Goal: Task Accomplishment & Management: Use online tool/utility

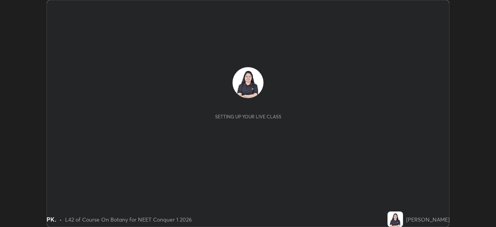
scroll to position [227, 495]
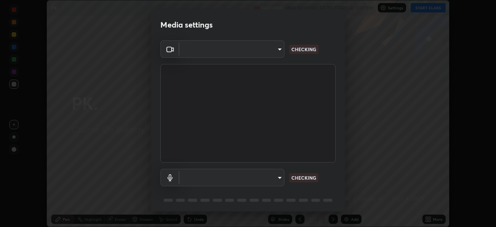
type input "ed5728659d4a2628327284da790eb6393f1623e3a82d583cb44db94038f4ead1"
click at [241, 178] on body "Erase all PK. Recording WAS SCHEDULED TO START AT 1:30 PM Settings START CLASS …" at bounding box center [248, 113] width 496 height 227
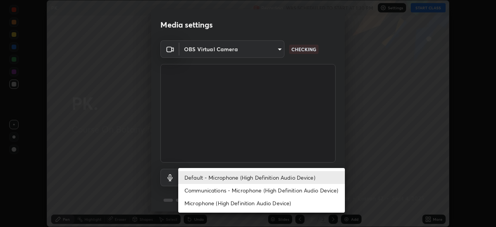
click at [255, 189] on li "Communications - Microphone (High Definition Audio Device)" at bounding box center [261, 190] width 167 height 13
type input "communications"
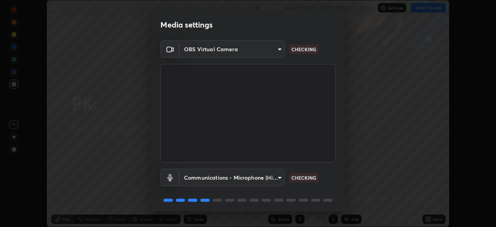
scroll to position [28, 0]
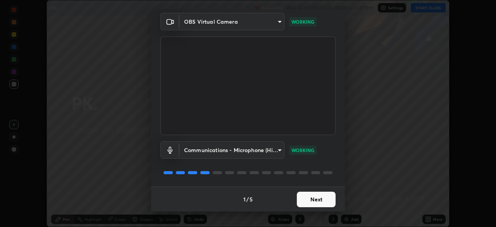
click at [310, 200] on button "Next" at bounding box center [316, 198] width 39 height 15
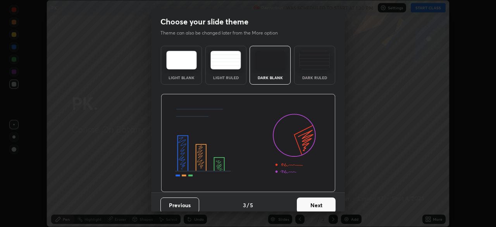
click at [312, 201] on button "Next" at bounding box center [316, 204] width 39 height 15
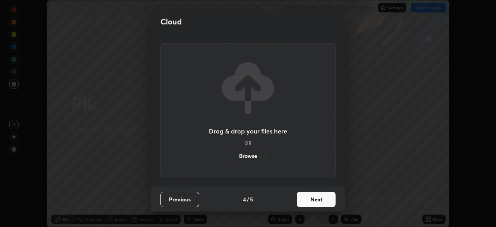
click at [310, 204] on button "Next" at bounding box center [316, 198] width 39 height 15
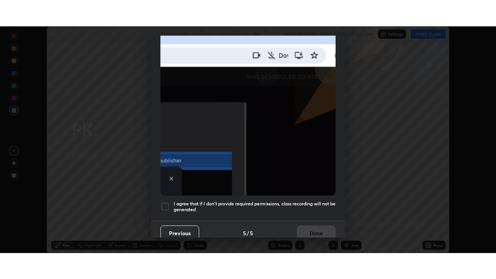
scroll to position [186, 0]
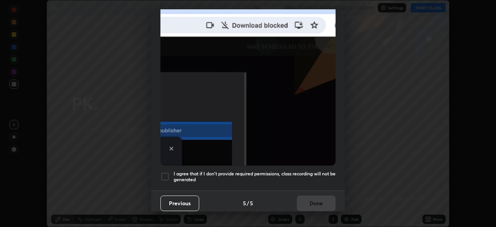
click at [277, 171] on h5 "I agree that if I don't provide required permissions, class recording will not …" at bounding box center [255, 176] width 162 height 12
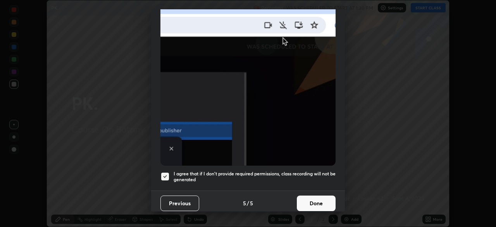
click at [310, 199] on button "Done" at bounding box center [316, 202] width 39 height 15
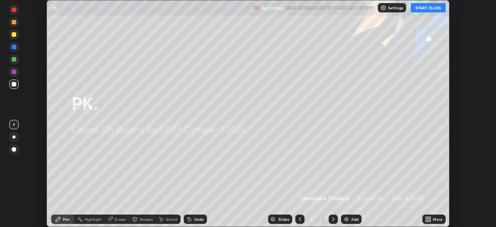
click at [417, 8] on button "START CLASS" at bounding box center [428, 7] width 35 height 9
click at [429, 219] on icon at bounding box center [428, 219] width 6 height 6
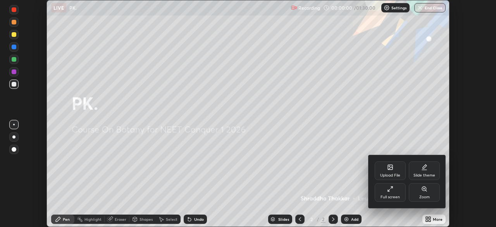
click at [382, 172] on div "Upload File" at bounding box center [390, 170] width 31 height 19
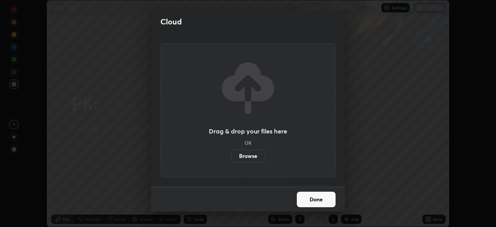
click at [245, 156] on label "Browse" at bounding box center [248, 156] width 34 height 12
click at [231, 156] on input "Browse" at bounding box center [231, 156] width 0 height 12
click at [317, 203] on button "Done" at bounding box center [316, 198] width 39 height 15
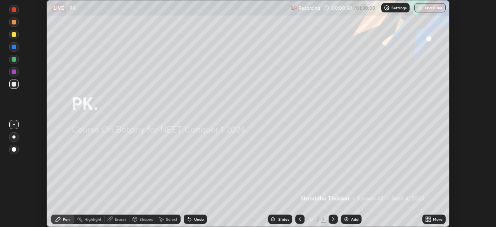
click at [432, 219] on div "More" at bounding box center [433, 218] width 23 height 9
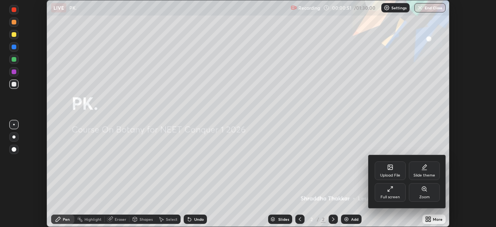
click at [381, 192] on div "Full screen" at bounding box center [390, 192] width 31 height 19
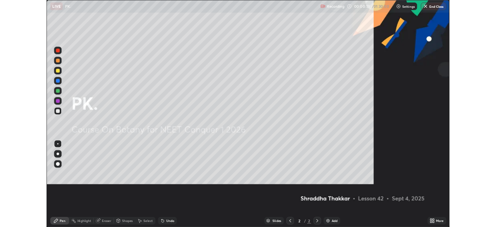
scroll to position [279, 496]
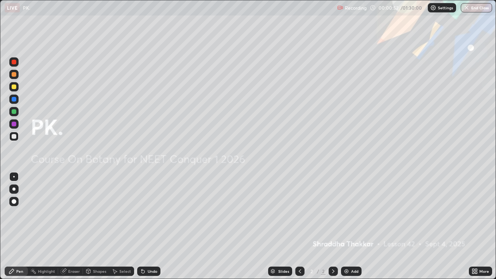
click at [475, 226] on icon at bounding box center [476, 273] width 2 height 2
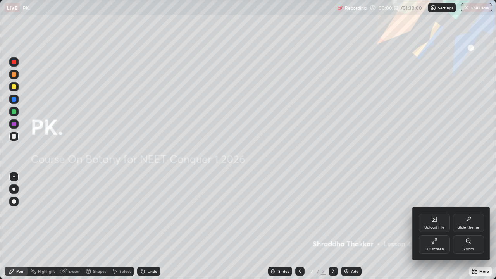
click at [433, 226] on div "Upload File" at bounding box center [434, 227] width 20 height 4
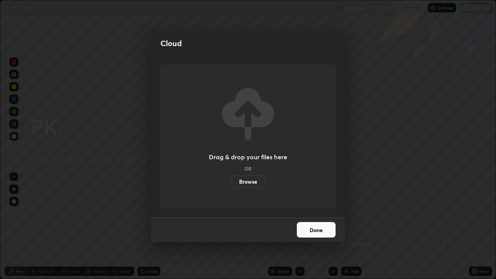
click at [257, 181] on label "Browse" at bounding box center [248, 181] width 34 height 12
click at [231, 181] on input "Browse" at bounding box center [231, 181] width 0 height 12
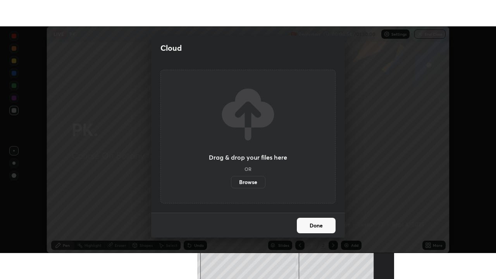
scroll to position [38513, 38244]
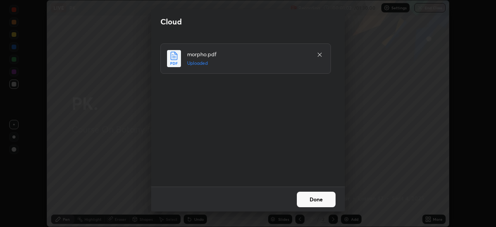
click at [317, 201] on button "Done" at bounding box center [316, 198] width 39 height 15
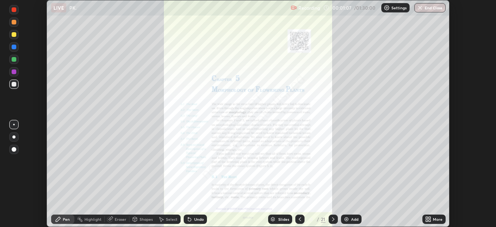
click at [431, 219] on icon at bounding box center [428, 219] width 6 height 6
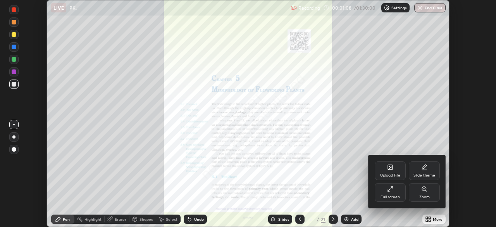
click at [390, 196] on div "Full screen" at bounding box center [389, 197] width 19 height 4
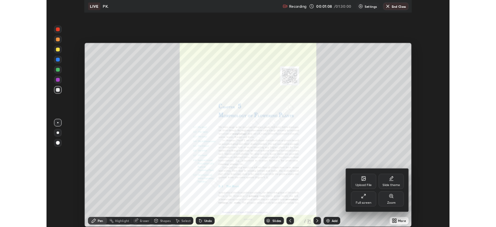
scroll to position [279, 496]
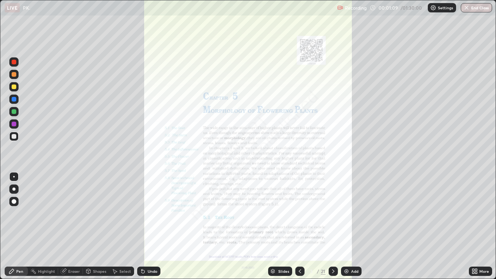
click at [303, 226] on div at bounding box center [299, 271] width 9 height 9
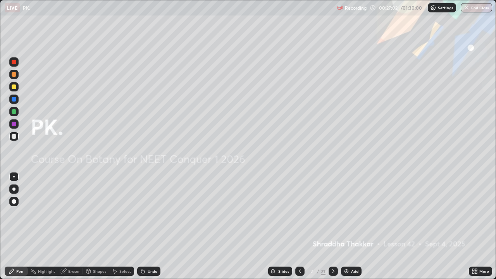
click at [332, 226] on icon at bounding box center [333, 271] width 2 height 4
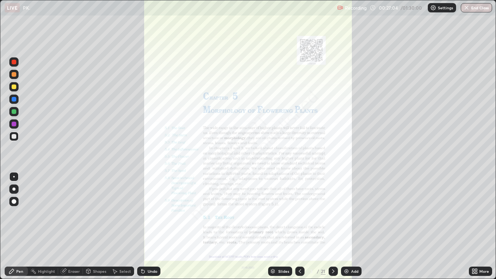
click at [299, 226] on icon at bounding box center [300, 271] width 2 height 4
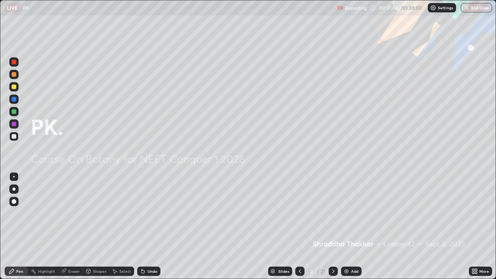
click at [351, 226] on div "Add" at bounding box center [354, 271] width 7 height 4
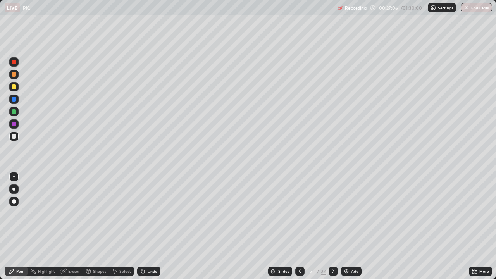
click at [299, 226] on icon at bounding box center [300, 271] width 6 height 6
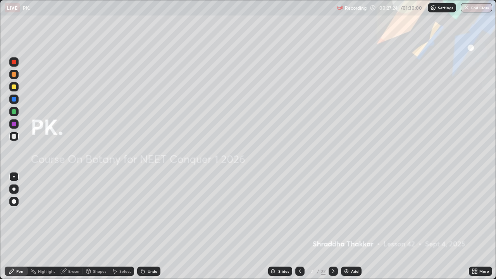
click at [329, 226] on div at bounding box center [333, 271] width 9 height 9
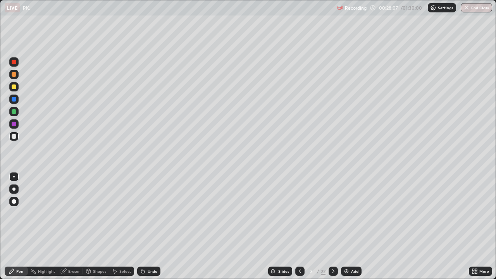
click at [14, 87] on div at bounding box center [14, 86] width 5 height 5
click at [14, 114] on div at bounding box center [14, 111] width 5 height 5
click at [14, 87] on div at bounding box center [14, 86] width 5 height 5
click at [151, 226] on div "Undo" at bounding box center [153, 271] width 10 height 4
click at [152, 226] on div "Undo" at bounding box center [148, 271] width 23 height 9
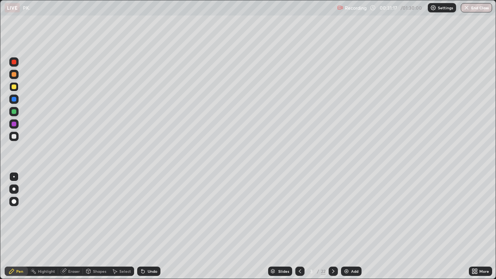
click at [153, 226] on div "Undo" at bounding box center [153, 271] width 10 height 4
click at [150, 226] on div "Undo" at bounding box center [148, 271] width 23 height 9
click at [149, 226] on div "Undo" at bounding box center [153, 271] width 10 height 4
click at [150, 226] on div "Undo" at bounding box center [153, 271] width 10 height 4
click at [93, 226] on div "Shapes" at bounding box center [99, 271] width 13 height 4
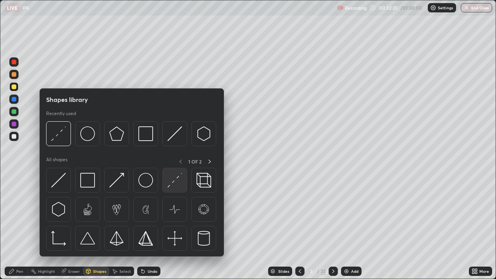
click at [177, 177] on img at bounding box center [174, 180] width 15 height 15
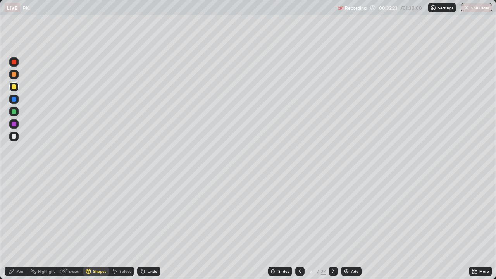
click at [14, 226] on div "Pen" at bounding box center [16, 271] width 23 height 9
click at [12, 135] on div at bounding box center [14, 136] width 5 height 5
click at [19, 113] on div at bounding box center [14, 111] width 12 height 12
click at [15, 137] on div at bounding box center [14, 136] width 5 height 5
click at [14, 137] on div at bounding box center [14, 136] width 5 height 5
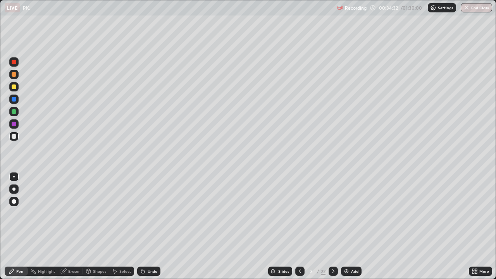
click at [16, 115] on div at bounding box center [13, 111] width 9 height 9
click at [14, 138] on div at bounding box center [14, 136] width 5 height 5
click at [93, 226] on div "Shapes" at bounding box center [96, 271] width 26 height 9
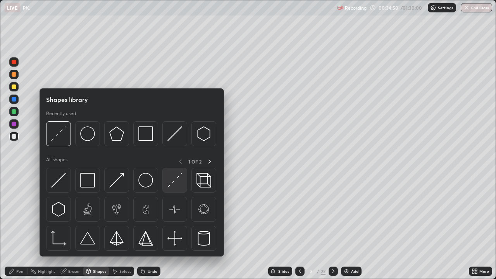
click at [176, 174] on img at bounding box center [174, 180] width 15 height 15
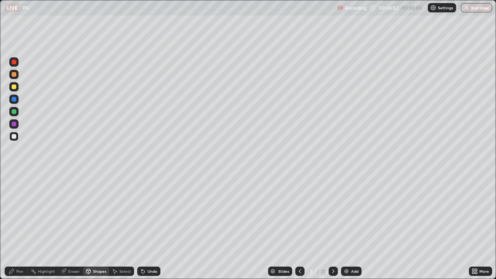
click at [15, 86] on div at bounding box center [14, 86] width 5 height 5
click at [14, 226] on icon at bounding box center [12, 271] width 6 height 6
click at [15, 138] on div at bounding box center [13, 136] width 9 height 9
click at [474, 226] on icon at bounding box center [473, 273] width 2 height 2
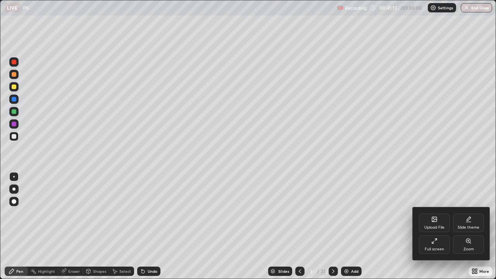
click at [429, 226] on div "Full screen" at bounding box center [434, 244] width 31 height 19
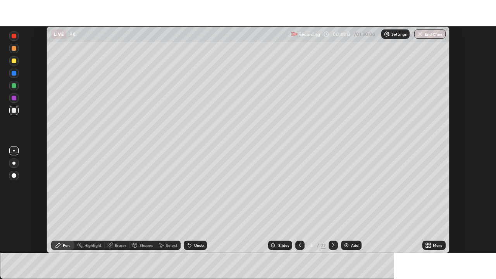
scroll to position [38513, 38244]
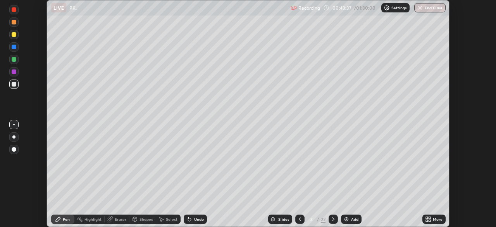
click at [430, 218] on icon at bounding box center [429, 218] width 2 height 2
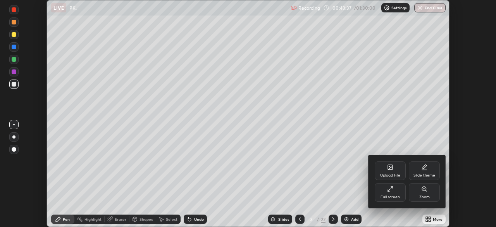
click at [390, 194] on div "Full screen" at bounding box center [390, 192] width 31 height 19
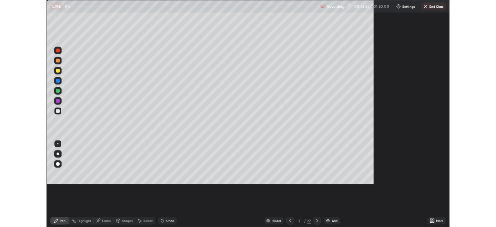
scroll to position [279, 496]
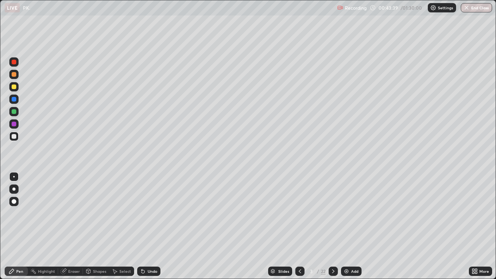
click at [347, 226] on img at bounding box center [346, 271] width 6 height 6
click at [332, 226] on icon at bounding box center [333, 271] width 6 height 6
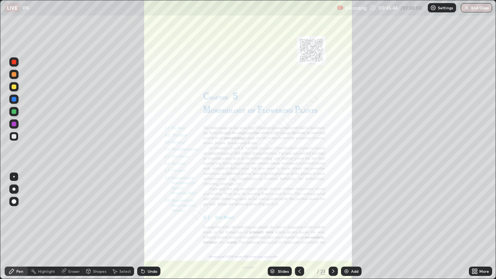
click at [299, 226] on icon at bounding box center [299, 271] width 6 height 6
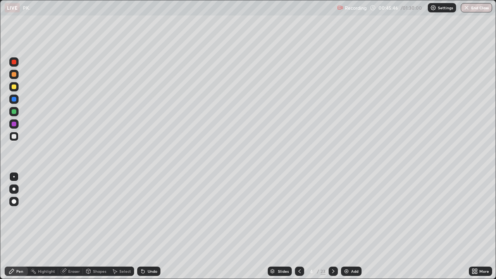
click at [348, 226] on img at bounding box center [346, 271] width 6 height 6
click at [14, 124] on div at bounding box center [14, 124] width 5 height 5
click at [473, 226] on icon at bounding box center [473, 273] width 2 height 2
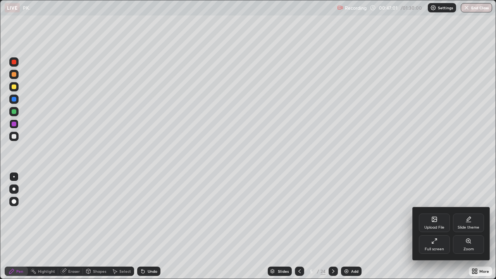
click at [437, 226] on div "Full screen" at bounding box center [434, 249] width 19 height 4
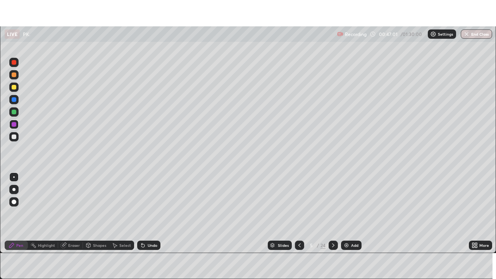
scroll to position [38513, 38244]
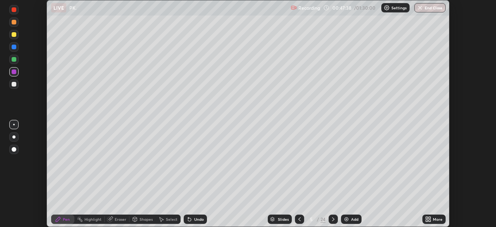
click at [430, 220] on icon at bounding box center [429, 220] width 2 height 2
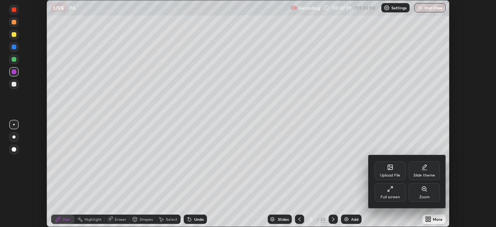
click at [384, 196] on div "Full screen" at bounding box center [389, 197] width 19 height 4
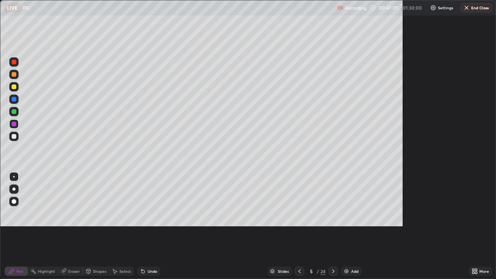
scroll to position [279, 496]
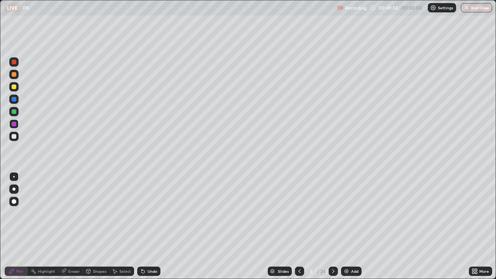
click at [143, 226] on icon at bounding box center [143, 271] width 6 height 6
click at [14, 134] on div at bounding box center [14, 136] width 5 height 5
click at [479, 226] on div "More" at bounding box center [480, 271] width 23 height 9
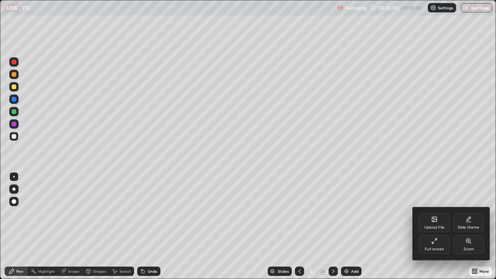
click at [468, 226] on div "Zoom" at bounding box center [468, 249] width 10 height 4
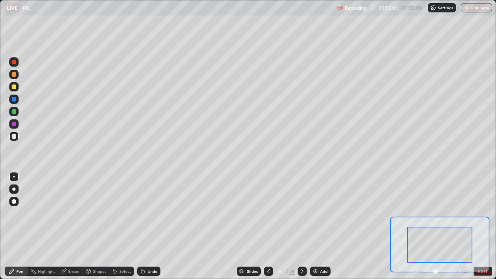
click at [464, 226] on icon at bounding box center [464, 270] width 0 height 2
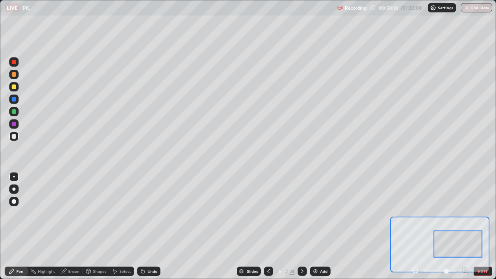
click at [146, 226] on div "Undo" at bounding box center [148, 271] width 23 height 9
click at [415, 226] on icon at bounding box center [415, 271] width 8 height 8
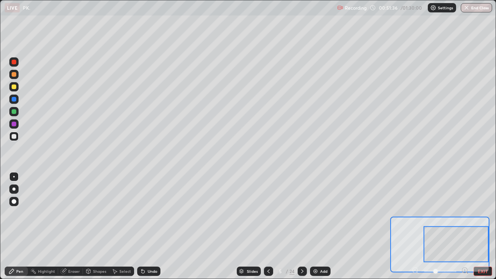
click at [476, 226] on button "EXIT" at bounding box center [482, 271] width 19 height 9
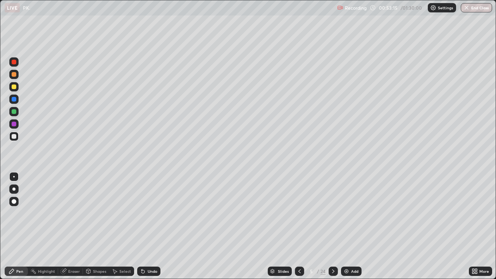
click at [379, 226] on div "Slides 5 / 24 Add" at bounding box center [314, 270] width 308 height 15
click at [439, 226] on div "Slides 5 / 24 Add" at bounding box center [314, 270] width 308 height 15
click at [72, 226] on div "Eraser" at bounding box center [74, 271] width 12 height 4
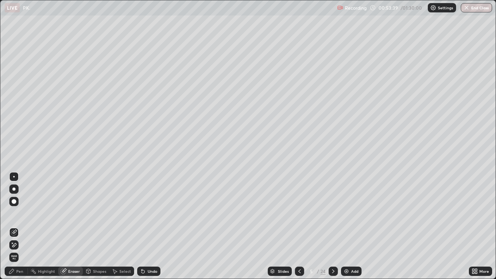
click at [17, 226] on div "Pen" at bounding box center [19, 271] width 7 height 4
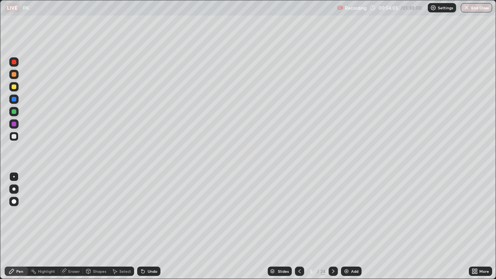
click at [332, 226] on icon at bounding box center [333, 271] width 6 height 6
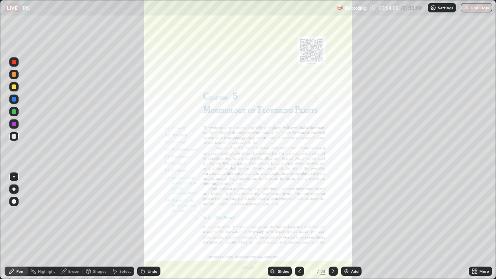
click at [299, 226] on icon at bounding box center [299, 271] width 6 height 6
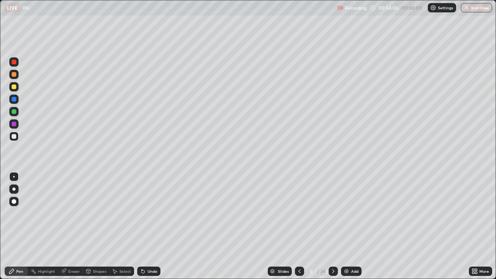
click at [349, 226] on div "Add" at bounding box center [351, 271] width 21 height 9
click at [14, 122] on div at bounding box center [14, 124] width 5 height 5
click at [154, 226] on div "Undo" at bounding box center [153, 271] width 10 height 4
click at [299, 226] on icon at bounding box center [299, 271] width 6 height 6
click at [150, 226] on div "Undo" at bounding box center [153, 271] width 10 height 4
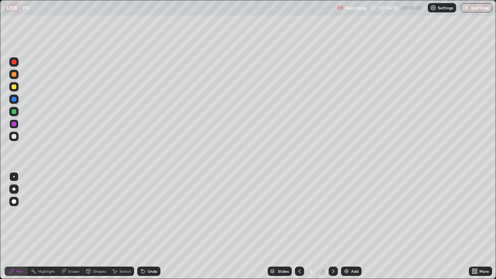
click at [334, 226] on icon at bounding box center [333, 271] width 6 height 6
click at [299, 226] on icon at bounding box center [299, 271] width 6 height 6
click at [277, 226] on div "Slides" at bounding box center [280, 271] width 24 height 9
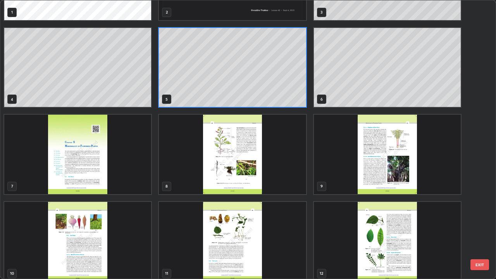
scroll to position [39, 0]
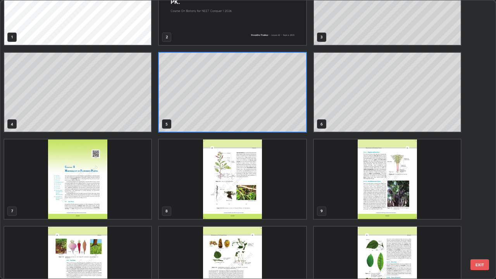
click at [115, 193] on img "grid" at bounding box center [77, 178] width 147 height 79
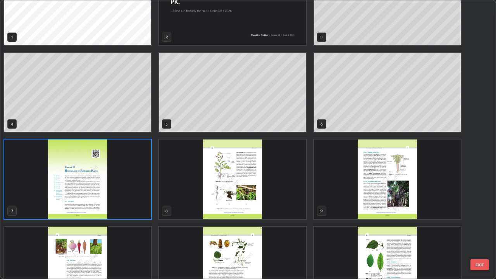
click at [116, 194] on img "grid" at bounding box center [77, 178] width 147 height 79
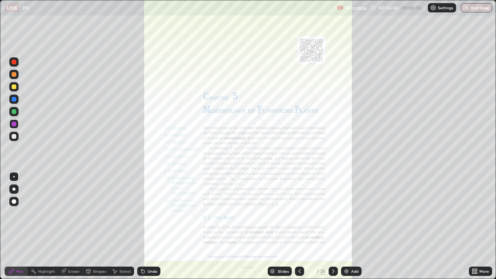
click at [475, 226] on icon at bounding box center [476, 273] width 2 height 2
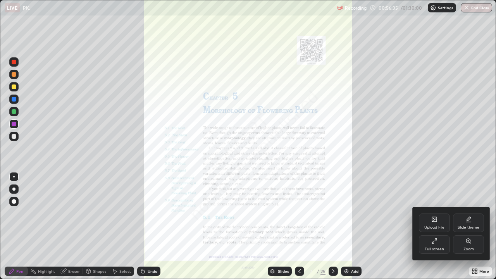
click at [460, 226] on div "Zoom" at bounding box center [468, 244] width 31 height 19
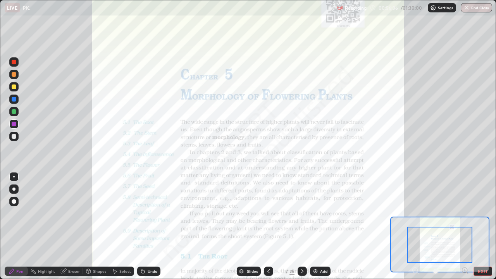
click at [464, 226] on icon at bounding box center [465, 270] width 2 height 0
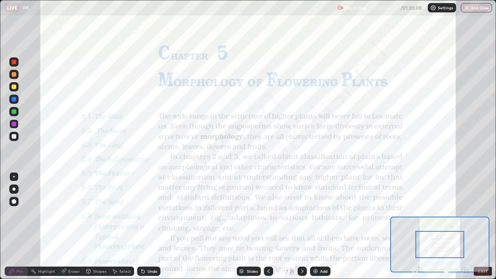
click at [467, 226] on icon at bounding box center [467, 273] width 2 height 2
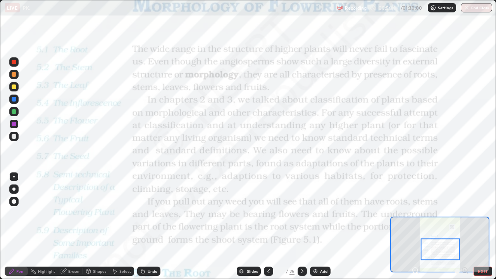
click at [13, 65] on div at bounding box center [13, 61] width 9 height 9
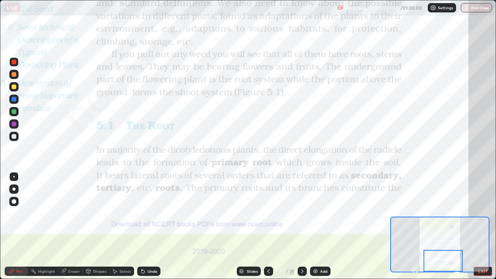
click at [301, 226] on icon at bounding box center [302, 271] width 6 height 6
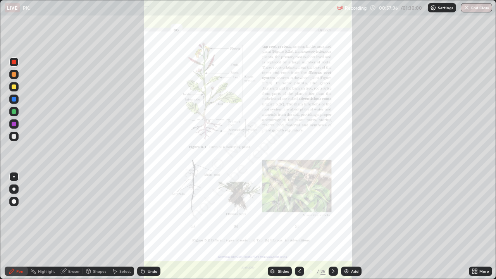
click at [476, 226] on icon at bounding box center [476, 273] width 2 height 2
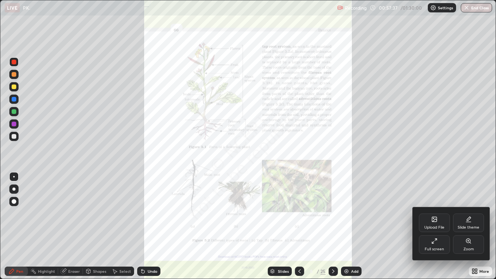
click at [468, 226] on div "Zoom" at bounding box center [468, 249] width 10 height 4
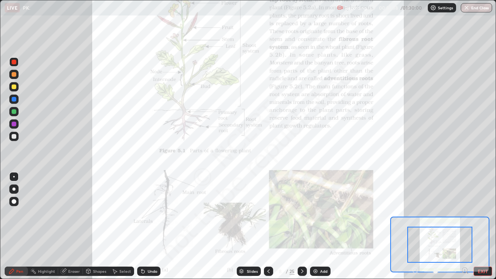
click at [465, 226] on icon at bounding box center [465, 270] width 2 height 0
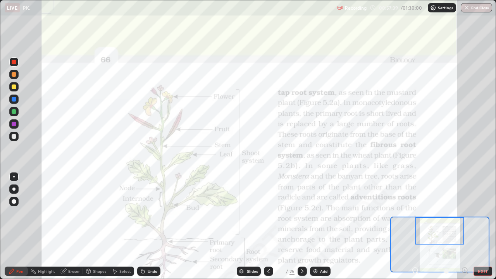
click at [464, 226] on icon at bounding box center [465, 270] width 2 height 0
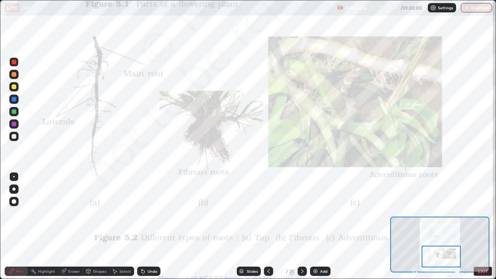
click at [301, 226] on icon at bounding box center [302, 271] width 6 height 6
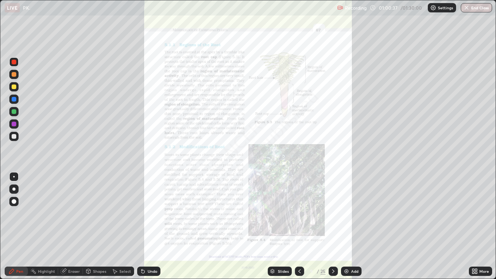
click at [476, 226] on icon at bounding box center [476, 273] width 2 height 2
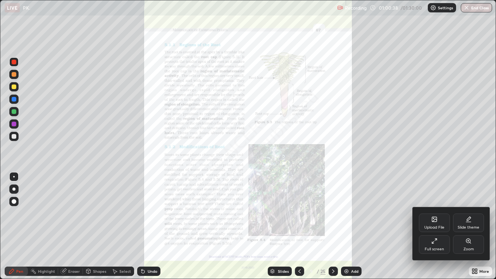
click at [470, 226] on div "Zoom" at bounding box center [468, 244] width 31 height 19
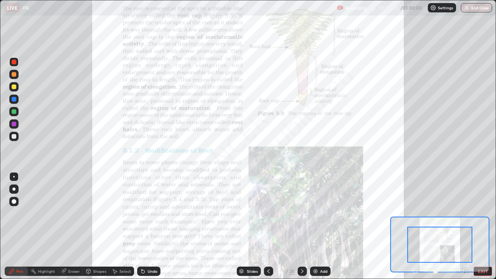
click at [464, 226] on icon at bounding box center [465, 270] width 2 height 0
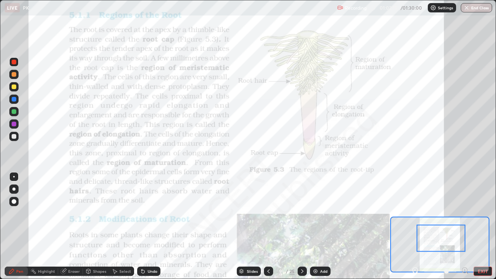
click at [148, 226] on div "Undo" at bounding box center [153, 271] width 10 height 4
click at [251, 226] on div "Slides" at bounding box center [252, 271] width 11 height 4
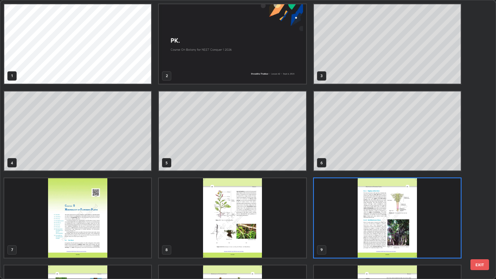
scroll to position [276, 491]
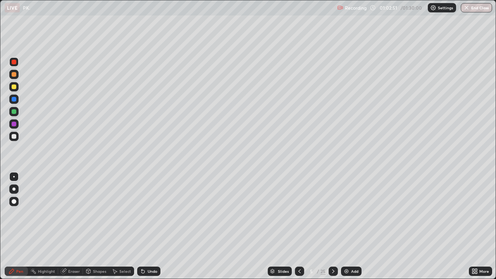
click at [14, 62] on div at bounding box center [14, 62] width 5 height 5
click at [272, 226] on icon at bounding box center [272, 270] width 4 height 2
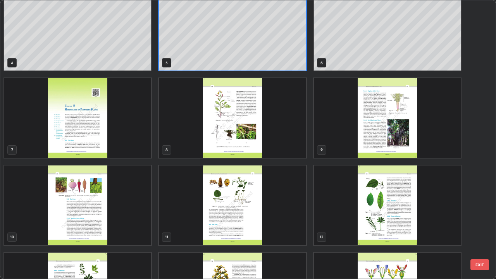
scroll to position [91, 0]
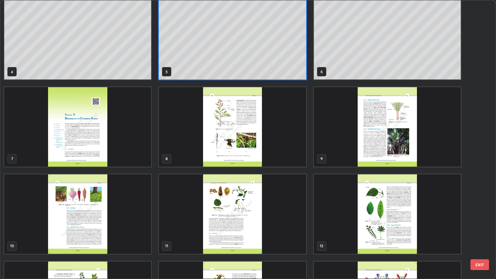
click at [353, 153] on img "grid" at bounding box center [387, 126] width 147 height 79
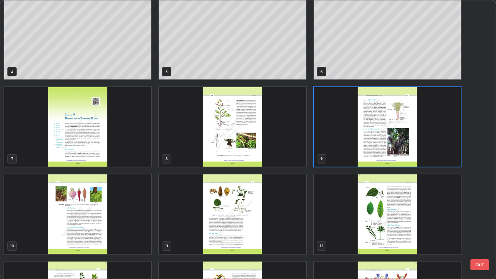
click at [353, 153] on img "grid" at bounding box center [387, 126] width 147 height 79
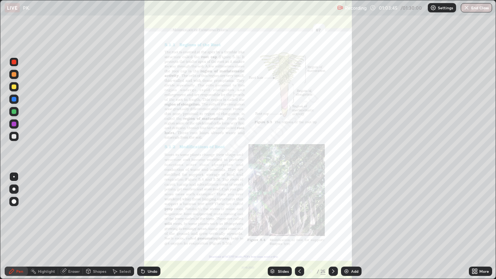
click at [482, 226] on div "More" at bounding box center [484, 271] width 10 height 4
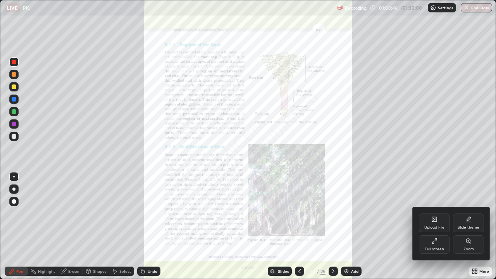
click at [468, 226] on div "Zoom" at bounding box center [468, 244] width 31 height 19
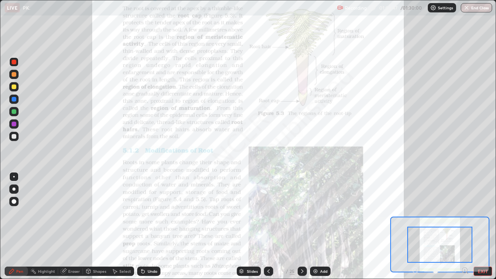
click at [464, 226] on icon at bounding box center [465, 270] width 2 height 0
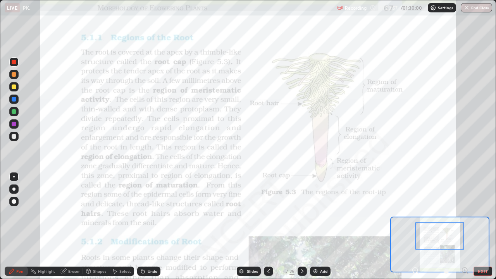
click at [467, 226] on icon at bounding box center [467, 273] width 2 height 2
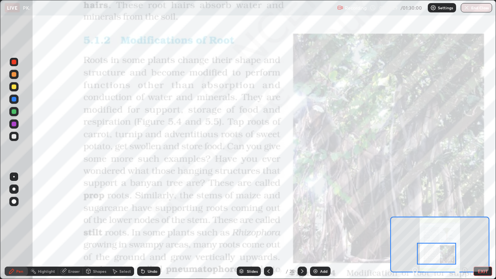
click at [301, 226] on div at bounding box center [302, 271] width 9 height 9
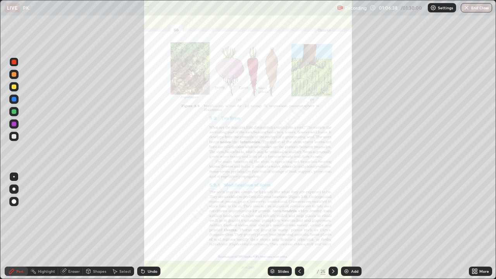
click at [480, 226] on div "More" at bounding box center [484, 271] width 10 height 4
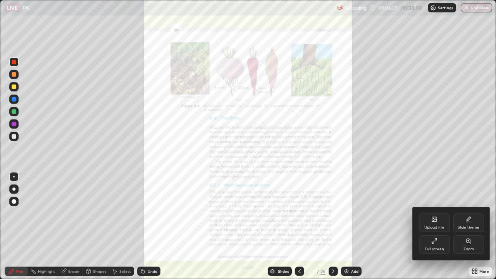
click at [465, 226] on div "Zoom" at bounding box center [468, 249] width 10 height 4
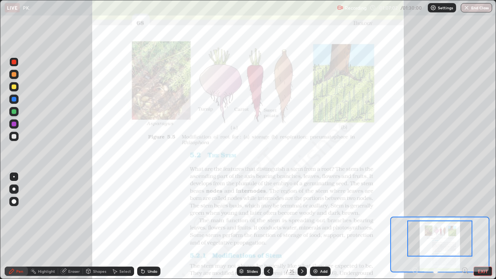
click at [253, 226] on div "Slides" at bounding box center [252, 271] width 11 height 4
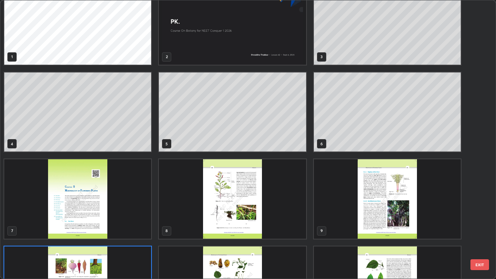
scroll to position [19, 0]
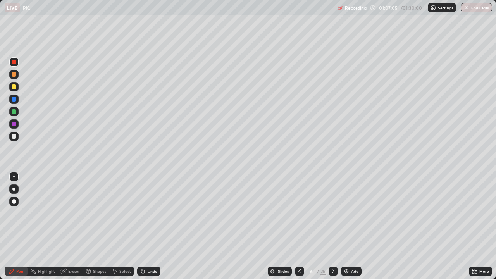
click at [351, 226] on div "Add" at bounding box center [354, 271] width 7 height 4
click at [148, 226] on div "Undo" at bounding box center [153, 271] width 10 height 4
click at [145, 226] on div "Undo" at bounding box center [148, 271] width 23 height 9
click at [276, 226] on div "Slides" at bounding box center [280, 271] width 24 height 9
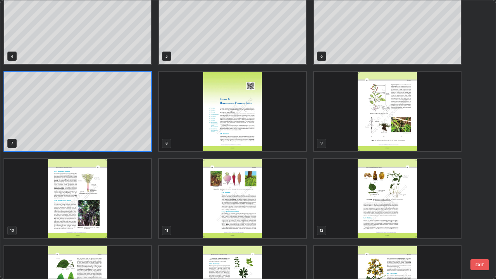
scroll to position [122, 0]
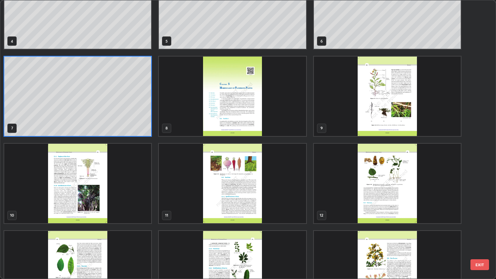
click at [137, 205] on img "grid" at bounding box center [77, 183] width 147 height 79
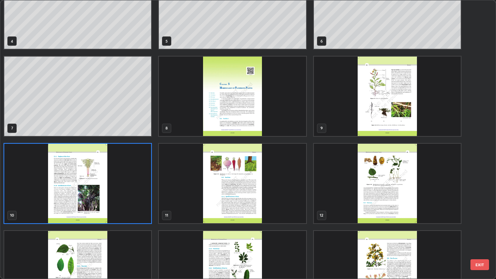
click at [133, 203] on img "grid" at bounding box center [77, 183] width 147 height 79
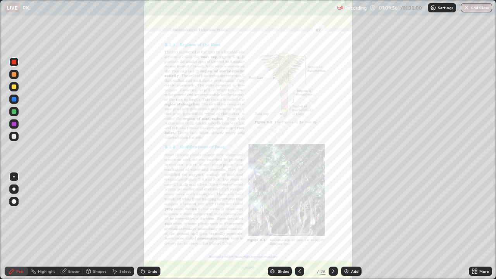
click at [479, 226] on div "More" at bounding box center [484, 271] width 10 height 4
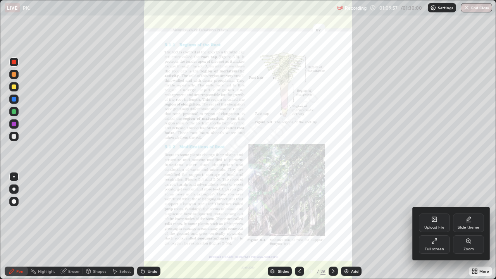
click at [469, 226] on div "Zoom" at bounding box center [468, 249] width 10 height 4
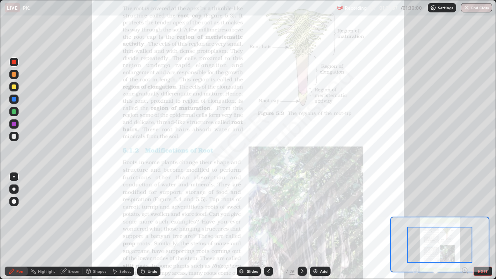
click at [464, 226] on icon at bounding box center [465, 270] width 2 height 0
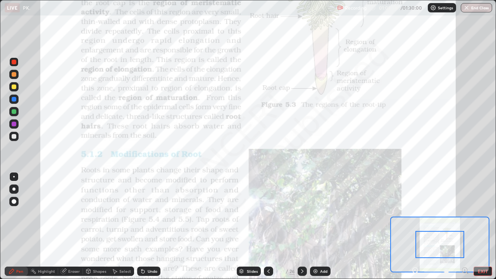
click at [467, 226] on icon at bounding box center [467, 273] width 2 height 2
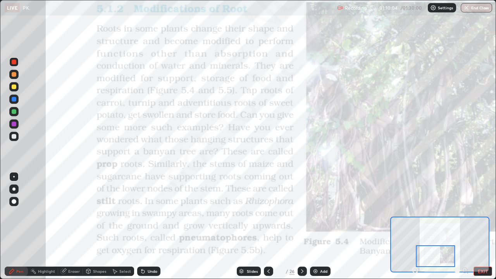
click at [14, 61] on div at bounding box center [14, 62] width 5 height 5
click at [301, 226] on icon at bounding box center [302, 271] width 6 height 6
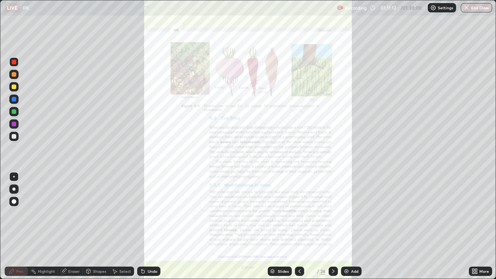
click at [480, 226] on div "More" at bounding box center [484, 271] width 10 height 4
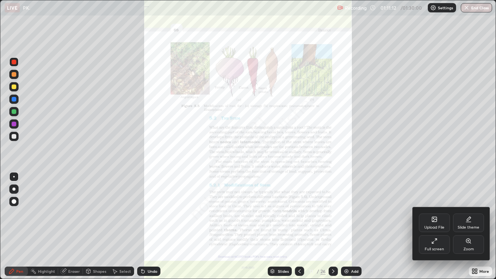
click at [469, 226] on div "Zoom" at bounding box center [468, 249] width 10 height 4
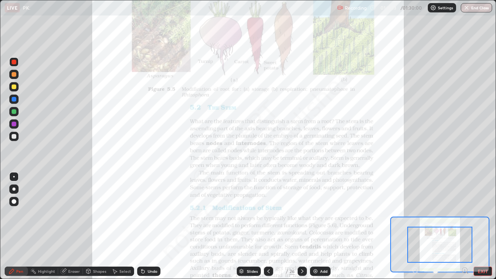
click at [464, 226] on icon at bounding box center [464, 270] width 0 height 2
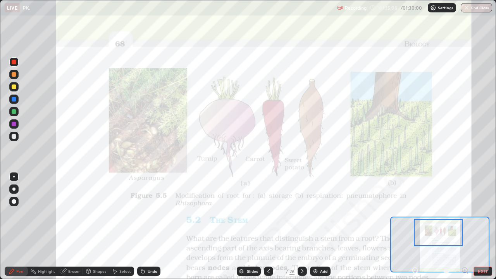
click at [249, 226] on div "Slides" at bounding box center [249, 271] width 24 height 9
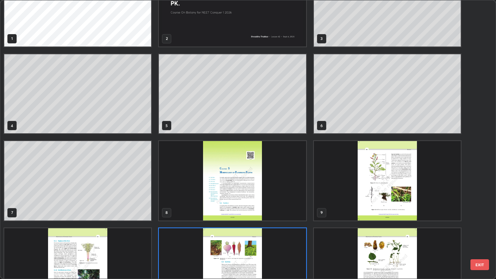
scroll to position [31, 0]
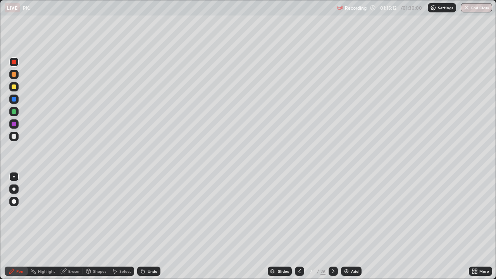
click at [344, 226] on img at bounding box center [346, 271] width 6 height 6
click at [15, 136] on div at bounding box center [14, 136] width 5 height 5
click at [345, 226] on img at bounding box center [346, 271] width 6 height 6
click at [329, 226] on div at bounding box center [333, 271] width 9 height 9
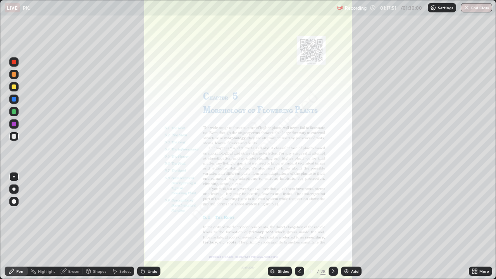
click at [332, 226] on icon at bounding box center [333, 271] width 2 height 4
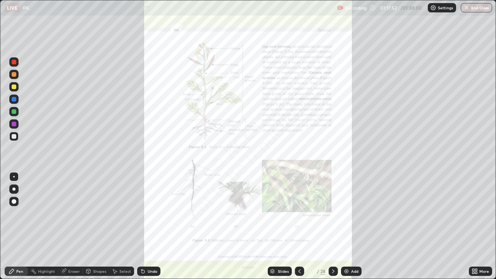
click at [332, 226] on icon at bounding box center [333, 271] width 6 height 6
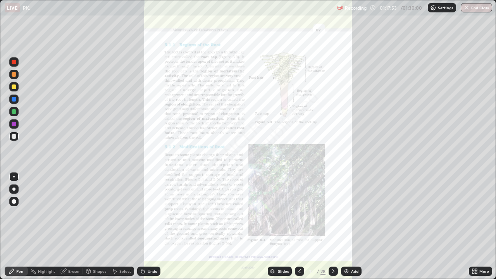
click at [332, 226] on icon at bounding box center [333, 271] width 6 height 6
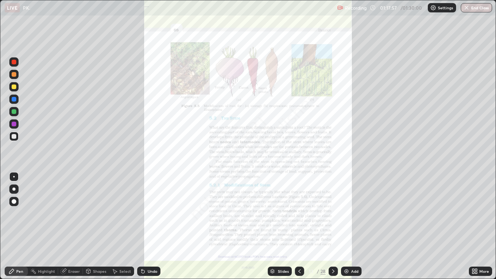
click at [479, 226] on div "More" at bounding box center [484, 271] width 10 height 4
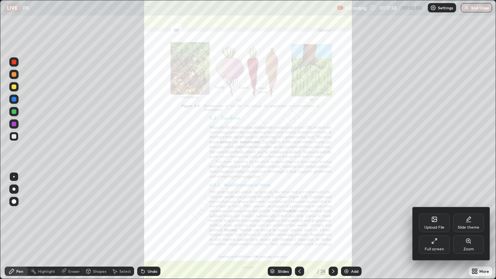
click at [468, 226] on div "Zoom" at bounding box center [468, 249] width 10 height 4
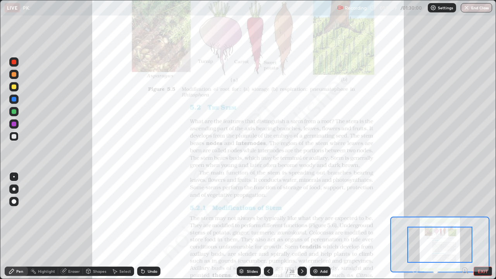
click at [464, 226] on icon at bounding box center [465, 270] width 2 height 0
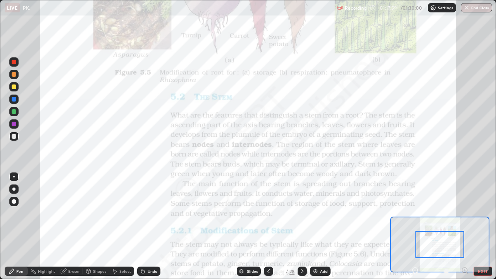
click at [455, 226] on div at bounding box center [439, 244] width 49 height 27
click at [464, 226] on icon at bounding box center [465, 270] width 2 height 0
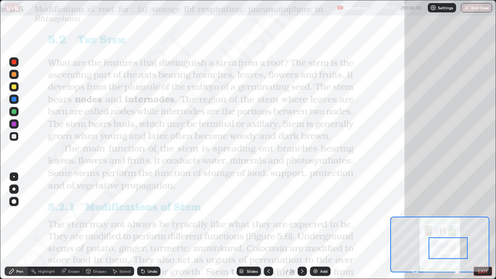
click at [14, 64] on div at bounding box center [14, 62] width 5 height 5
click at [253, 226] on div "Slides" at bounding box center [252, 271] width 11 height 4
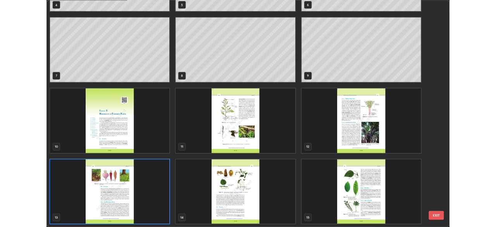
scroll to position [276, 491]
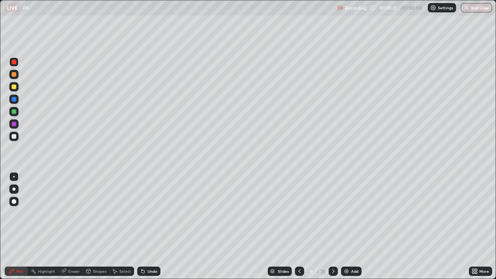
click at [72, 226] on div "Eraser" at bounding box center [74, 271] width 12 height 4
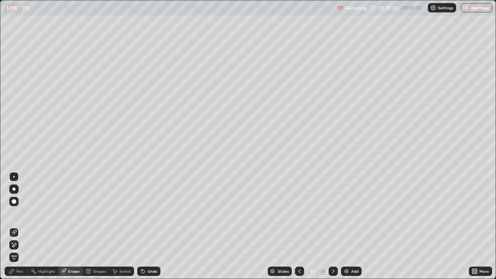
click at [14, 226] on span "Erase all" at bounding box center [14, 257] width 9 height 5
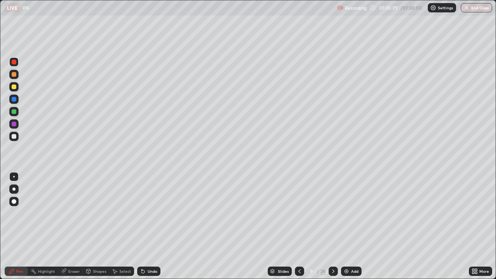
click at [14, 76] on div at bounding box center [14, 74] width 5 height 5
click at [72, 226] on div "Eraser" at bounding box center [74, 271] width 12 height 4
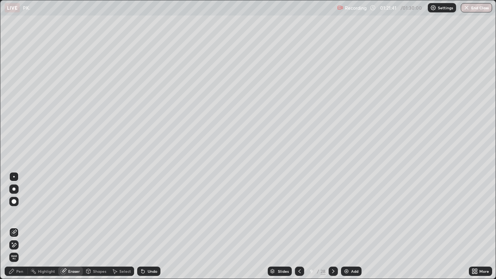
click at [97, 226] on div "Shapes" at bounding box center [99, 271] width 13 height 4
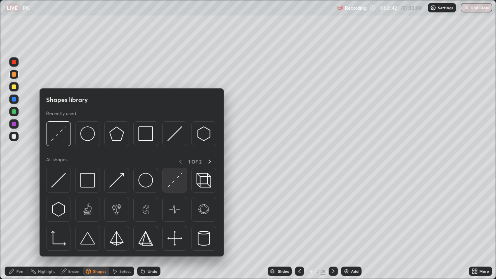
click at [174, 184] on img at bounding box center [174, 180] width 15 height 15
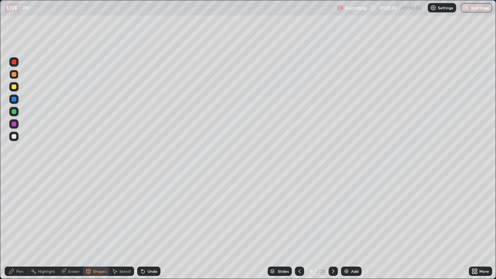
click at [17, 226] on div "Pen" at bounding box center [19, 271] width 7 height 4
click at [13, 134] on div at bounding box center [14, 136] width 5 height 5
click at [351, 226] on div "Add" at bounding box center [354, 271] width 7 height 4
click at [14, 124] on div at bounding box center [14, 124] width 5 height 5
click at [15, 137] on div at bounding box center [14, 136] width 5 height 5
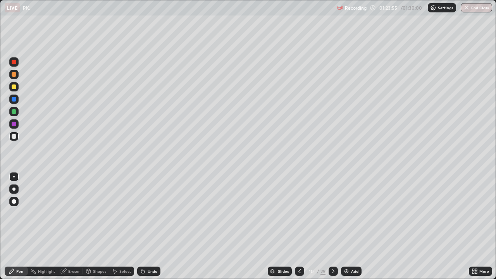
click at [299, 226] on icon at bounding box center [299, 271] width 6 height 6
click at [478, 226] on div "More" at bounding box center [480, 271] width 23 height 9
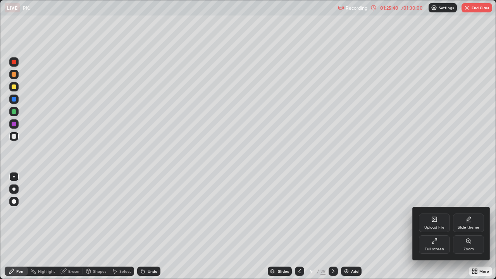
click at [440, 226] on div "Full screen" at bounding box center [434, 249] width 19 height 4
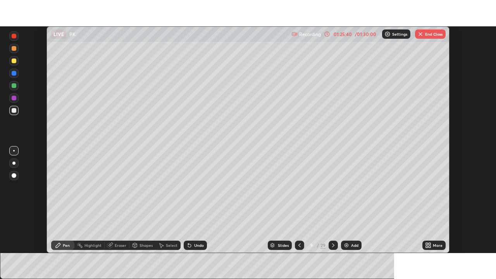
scroll to position [38513, 38244]
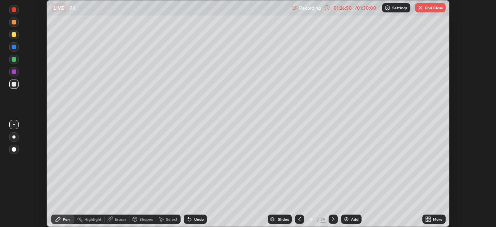
click at [433, 223] on div "More" at bounding box center [433, 218] width 23 height 9
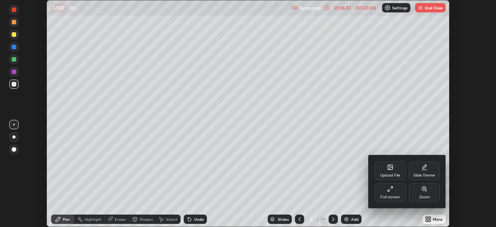
click at [392, 195] on div "Full screen" at bounding box center [389, 197] width 19 height 4
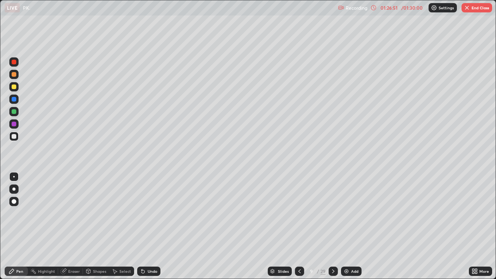
scroll to position [279, 496]
click at [299, 226] on icon at bounding box center [299, 271] width 6 height 6
click at [298, 226] on icon at bounding box center [299, 271] width 6 height 6
click at [300, 226] on icon at bounding box center [299, 271] width 6 height 6
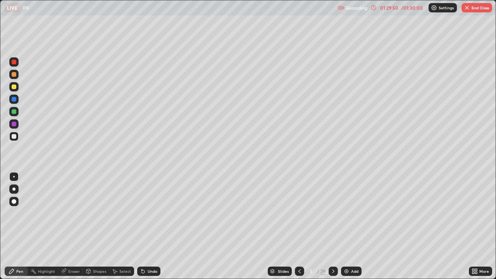
click at [299, 226] on icon at bounding box center [299, 271] width 6 height 6
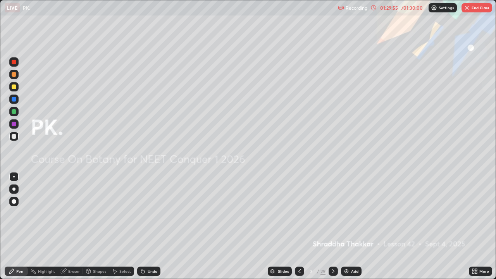
click at [333, 226] on icon at bounding box center [333, 271] width 6 height 6
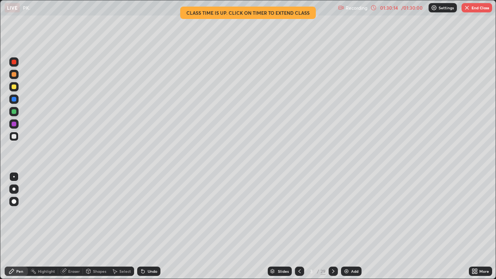
click at [332, 226] on icon at bounding box center [333, 271] width 6 height 6
click at [302, 226] on div at bounding box center [299, 270] width 9 height 15
click at [334, 226] on icon at bounding box center [333, 271] width 2 height 4
click at [336, 226] on div at bounding box center [333, 271] width 9 height 9
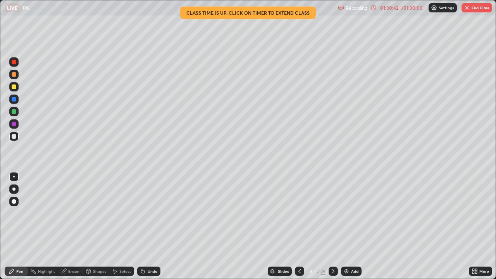
click at [336, 226] on div at bounding box center [333, 271] width 9 height 9
click at [332, 226] on div at bounding box center [333, 270] width 9 height 15
click at [299, 226] on icon at bounding box center [299, 271] width 6 height 6
click at [303, 226] on div at bounding box center [299, 271] width 9 height 9
click at [299, 226] on icon at bounding box center [299, 271] width 6 height 6
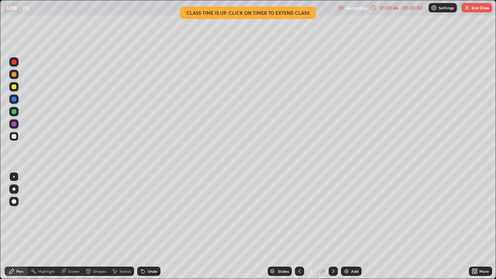
click at [299, 226] on icon at bounding box center [299, 271] width 6 height 6
click at [298, 226] on icon at bounding box center [299, 271] width 6 height 6
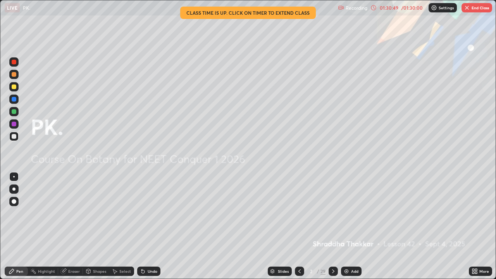
click at [332, 226] on icon at bounding box center [333, 271] width 6 height 6
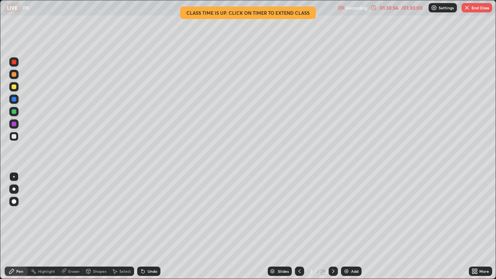
click at [332, 226] on icon at bounding box center [333, 271] width 6 height 6
click at [333, 226] on icon at bounding box center [333, 271] width 6 height 6
click at [332, 226] on icon at bounding box center [333, 271] width 6 height 6
click at [335, 226] on div at bounding box center [333, 271] width 9 height 9
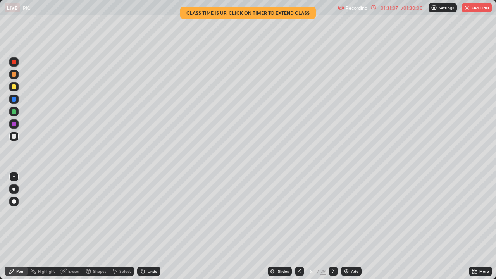
click at [332, 226] on icon at bounding box center [333, 271] width 6 height 6
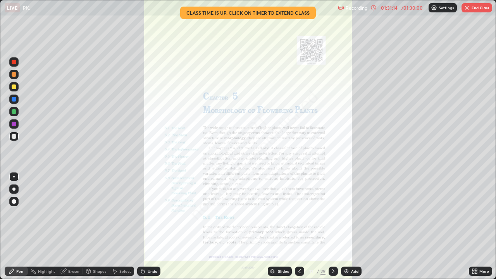
click at [299, 226] on icon at bounding box center [299, 271] width 6 height 6
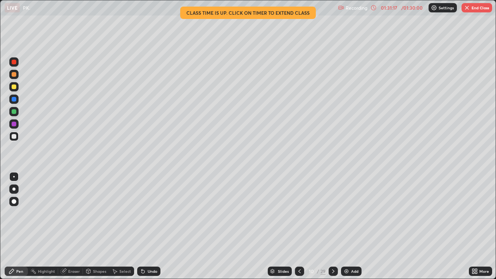
click at [476, 9] on button "End Class" at bounding box center [476, 7] width 31 height 9
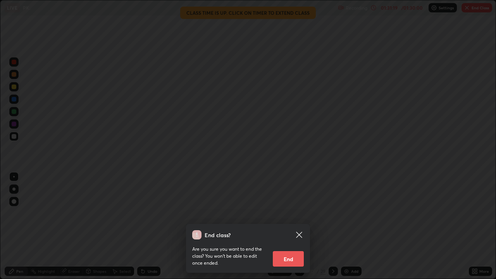
click at [293, 226] on button "End" at bounding box center [288, 258] width 31 height 15
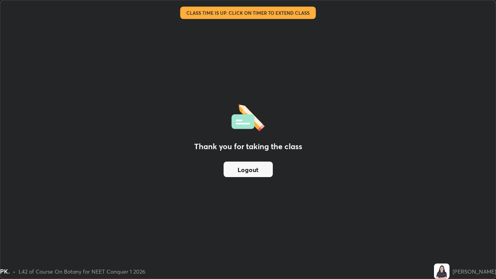
click at [261, 171] on button "Logout" at bounding box center [248, 169] width 49 height 15
